Goal: Find specific page/section: Find specific page/section

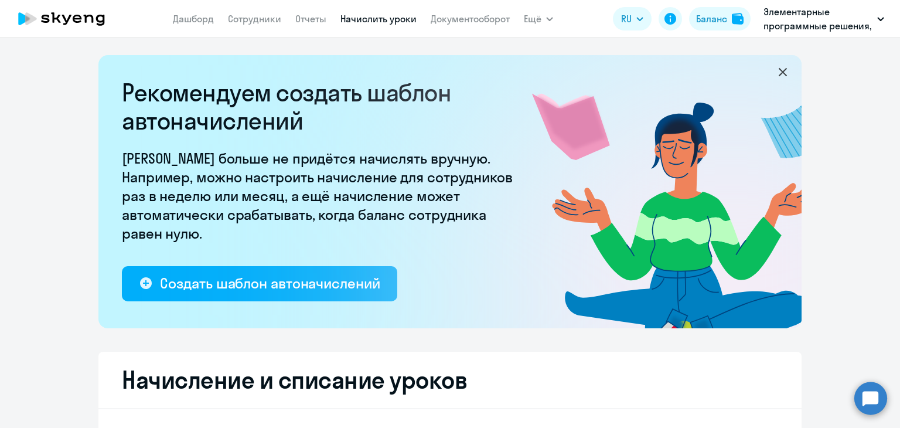
select select "10"
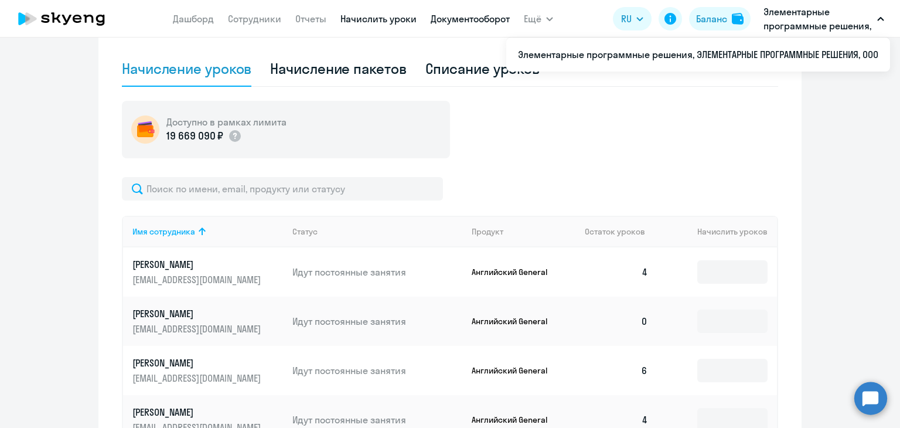
click at [461, 15] on link "Документооборот" at bounding box center [470, 19] width 79 height 12
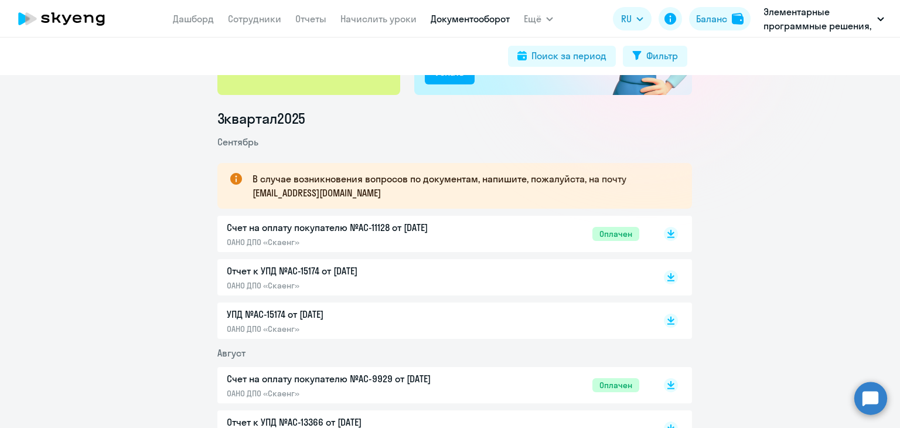
scroll to position [59, 0]
